Goal: Use online tool/utility: Utilize a website feature to perform a specific function

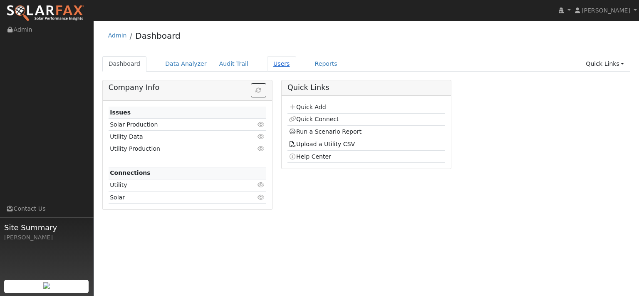
click at [296, 70] on link "Users" at bounding box center [281, 63] width 29 height 15
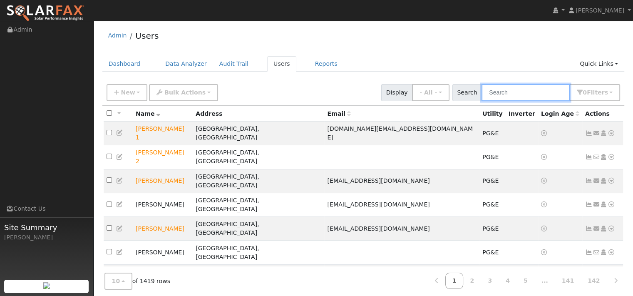
click at [488, 101] on input "text" at bounding box center [525, 92] width 88 height 17
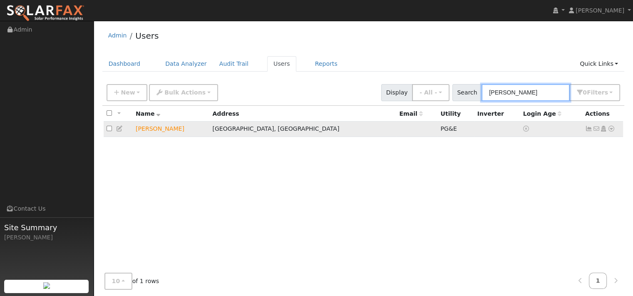
type input "eddings"
click at [613, 137] on td "No email address Send Email... Copy a Link Reset Password Open Access Data Anal…" at bounding box center [602, 128] width 41 height 15
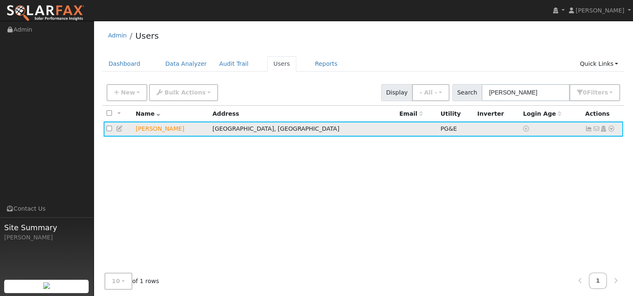
click at [607, 131] on icon at bounding box center [610, 129] width 7 height 6
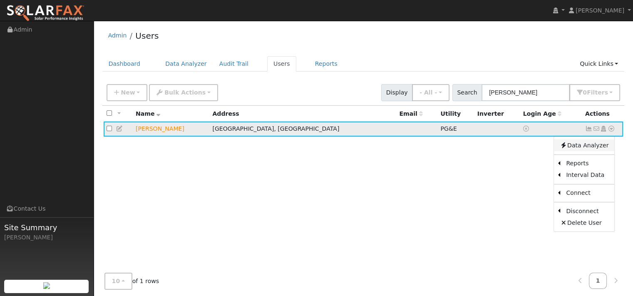
click at [582, 151] on link "Data Analyzer" at bounding box center [584, 145] width 60 height 12
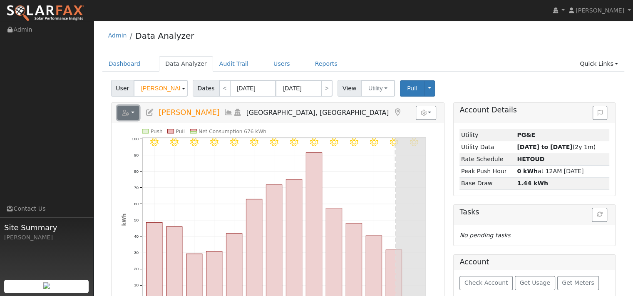
click at [139, 120] on button "button" at bounding box center [128, 113] width 22 height 14
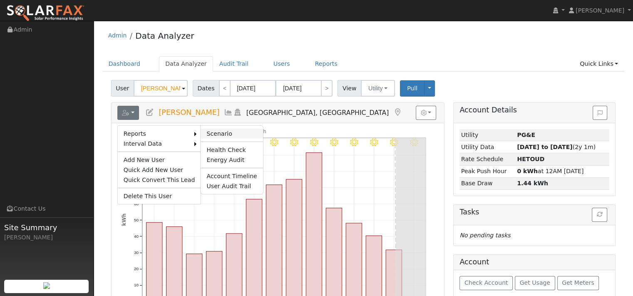
click at [228, 139] on link "Scenario" at bounding box center [232, 134] width 62 height 10
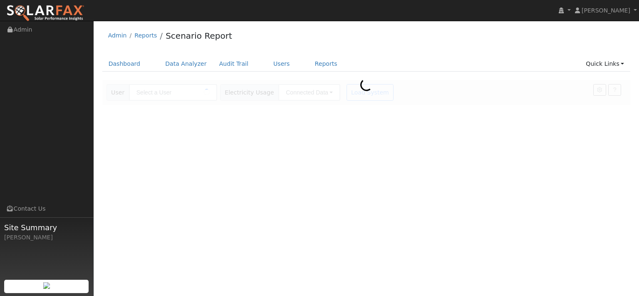
type input "[PERSON_NAME]"
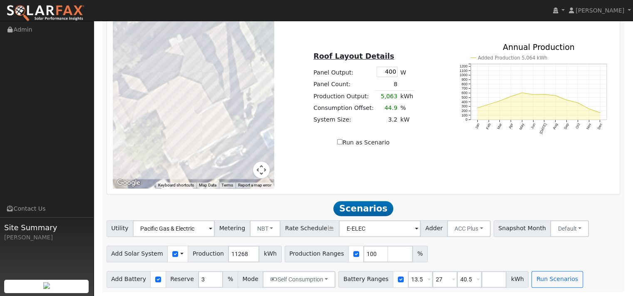
scroll to position [602, 0]
click at [259, 245] on input "11268" at bounding box center [243, 253] width 31 height 17
type input "17466"
click at [218, 271] on input "3" at bounding box center [210, 279] width 25 height 17
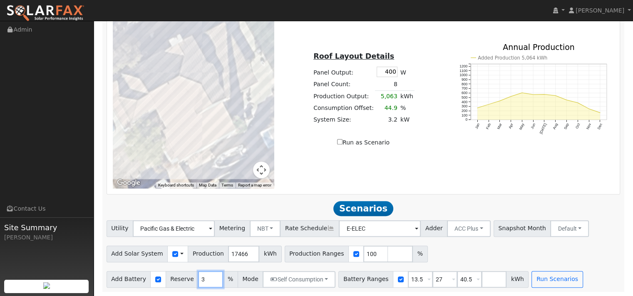
scroll to position [0, 0]
type input "10"
click at [482, 271] on input "40.5" at bounding box center [469, 279] width 25 height 17
type input "4"
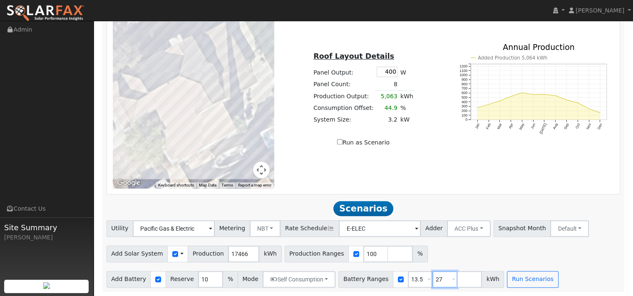
click at [457, 274] on input "27" at bounding box center [444, 279] width 25 height 17
type input "2"
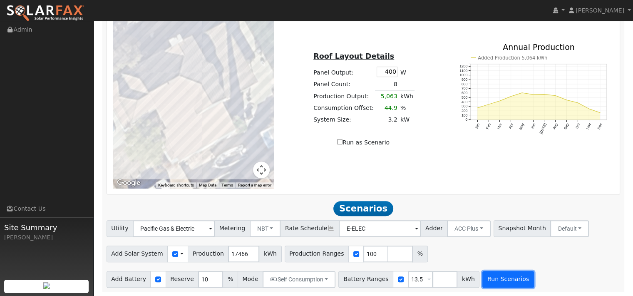
click at [533, 275] on button "Run Scenarios" at bounding box center [507, 279] width 51 height 17
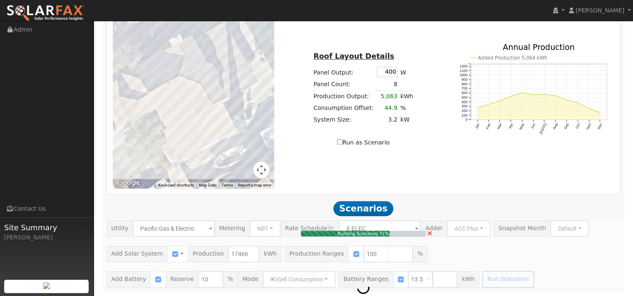
type input "11.6"
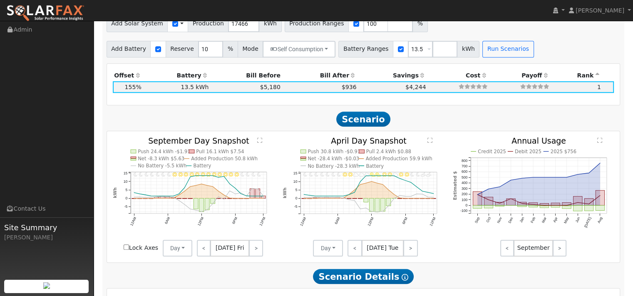
scroll to position [768, 0]
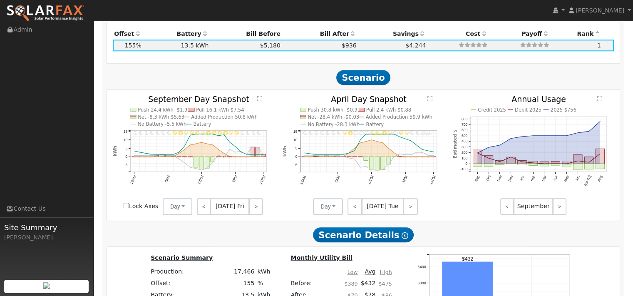
click at [161, 10] on input "checkbox" at bounding box center [158, 8] width 6 height 6
checkbox input "false"
click at [220, 16] on button "Run Scenarios" at bounding box center [194, 7] width 51 height 17
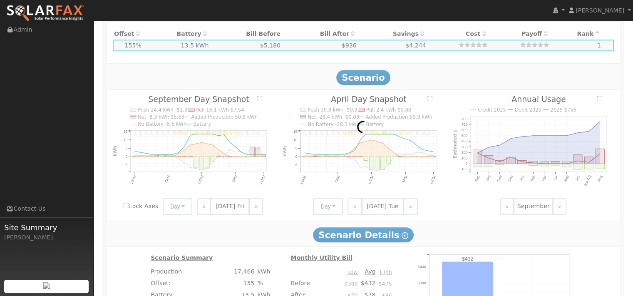
type input "$12,226"
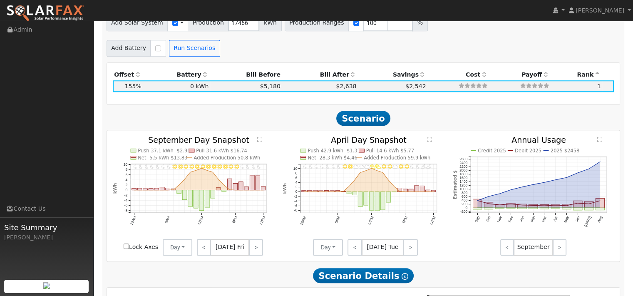
scroll to position [726, 0]
